Goal: Contribute content: Contribute content

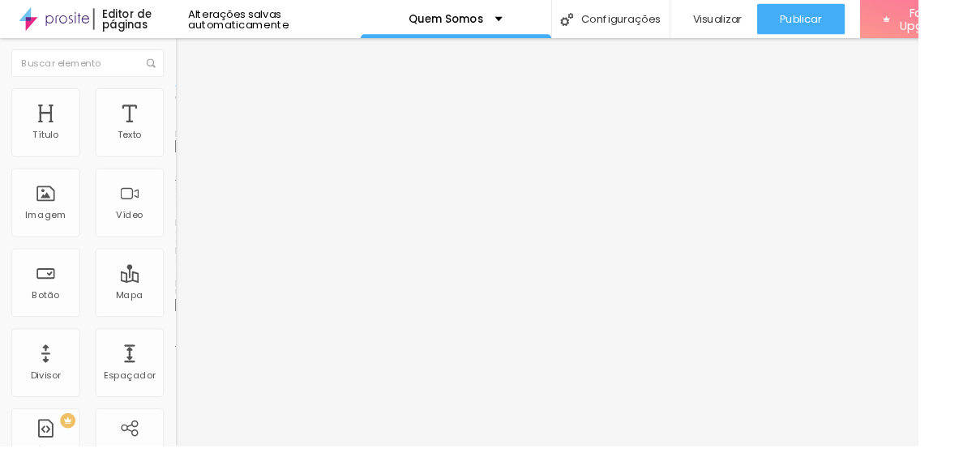
click at [186, 139] on span "Adicionar imagem" at bounding box center [238, 133] width 105 height 14
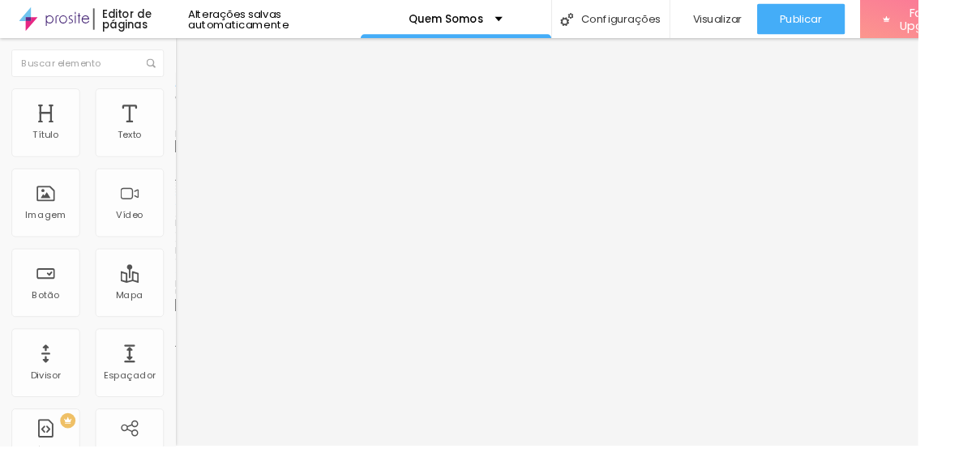
click at [199, 57] on div "Editar Coluna" at bounding box center [249, 59] width 100 height 13
click at [135, 385] on div "Espaçador" at bounding box center [137, 385] width 73 height 73
click at [186, 139] on span "Adicionar imagem" at bounding box center [238, 133] width 105 height 14
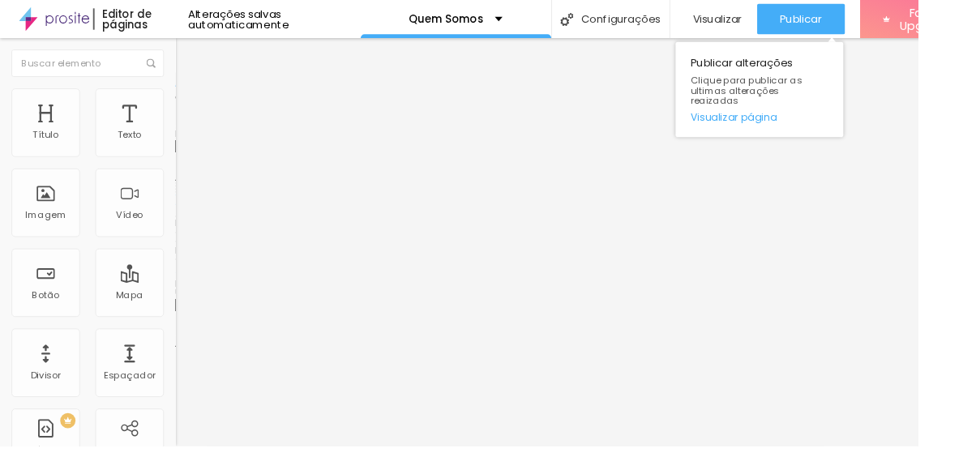
click at [832, 36] on div "Publicar alterações Clique para publicar as ultimas alterações reaizadas Visual…" at bounding box center [807, 90] width 178 height 109
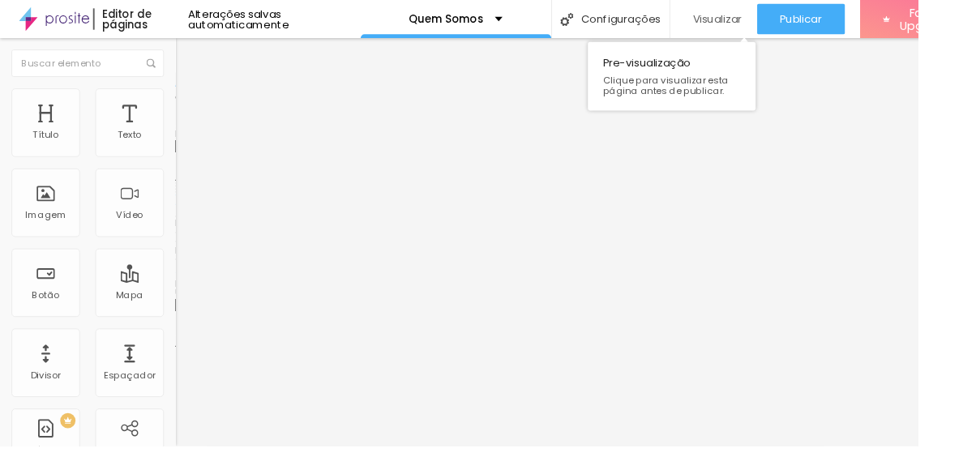
click at [817, 11] on button "Publicar" at bounding box center [851, 20] width 93 height 32
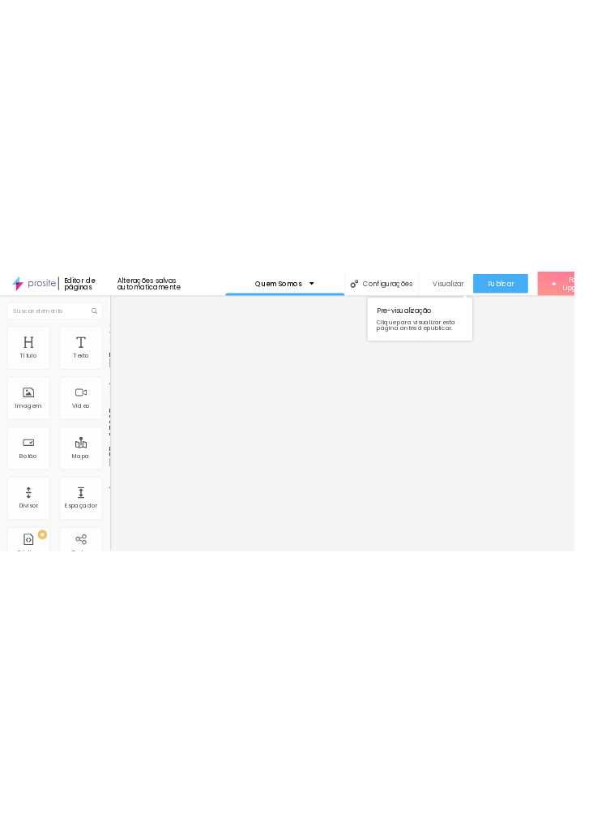
scroll to position [0, 0]
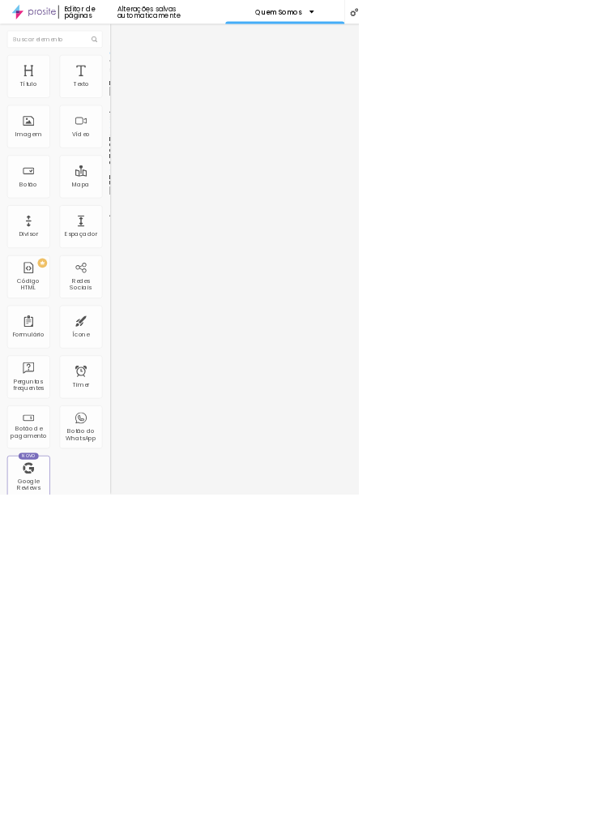
click at [186, 48] on button "Editar Imagem" at bounding box center [279, 59] width 186 height 37
click at [36, 12] on img at bounding box center [57, 20] width 75 height 41
